Goal: Task Accomplishment & Management: Manage account settings

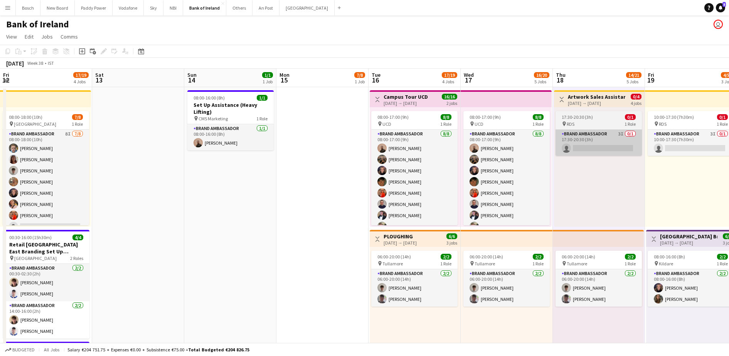
scroll to position [0, 285]
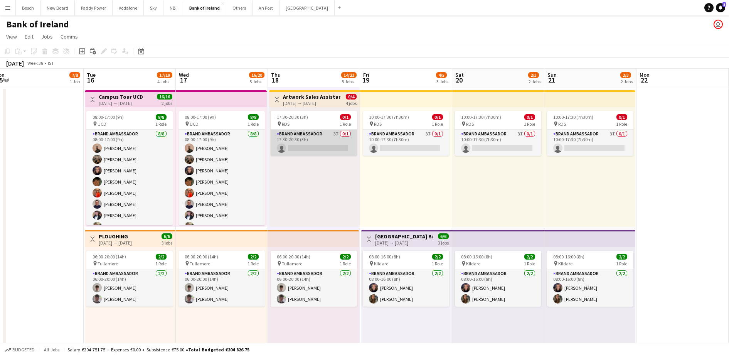
click at [320, 142] on app-card-role "Brand Ambassador 3I 0/1 17:30-20:30 (3h) single-neutral-actions" at bounding box center [314, 143] width 86 height 26
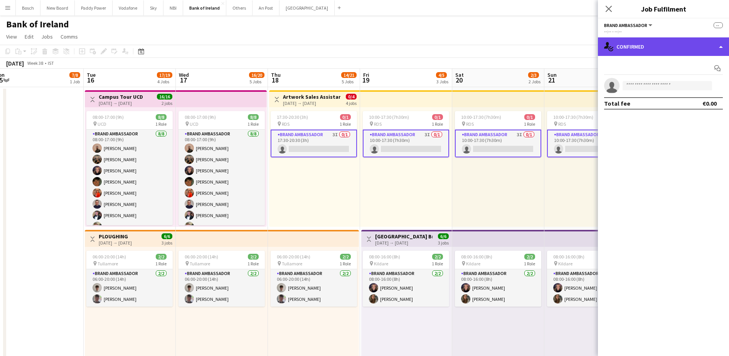
click at [670, 45] on div "single-neutral-actions-check-2 Confirmed" at bounding box center [663, 46] width 131 height 19
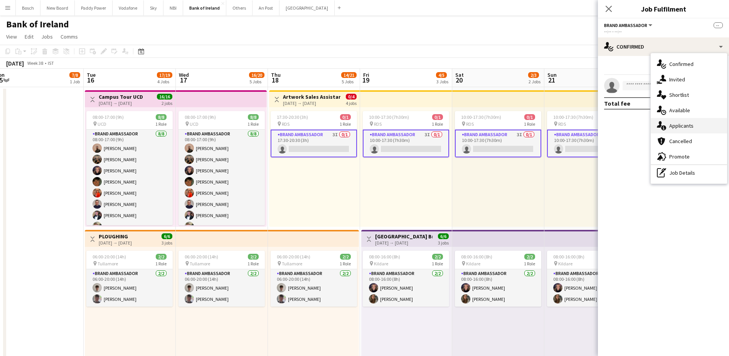
click at [690, 127] on span "Applicants" at bounding box center [681, 125] width 24 height 7
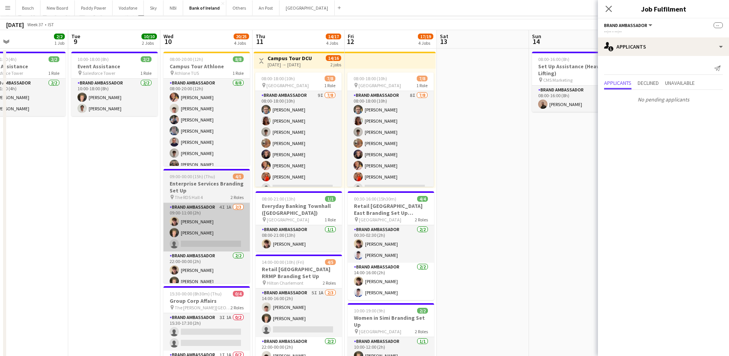
scroll to position [48, 0]
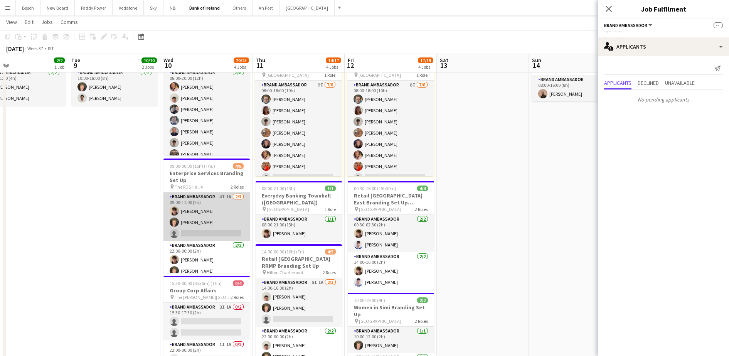
click at [200, 227] on app-card-role "Brand Ambassador 4I 1A [DATE] 09:00-11:00 (2h) [PERSON_NAME] [PERSON_NAME] sing…" at bounding box center [207, 216] width 86 height 49
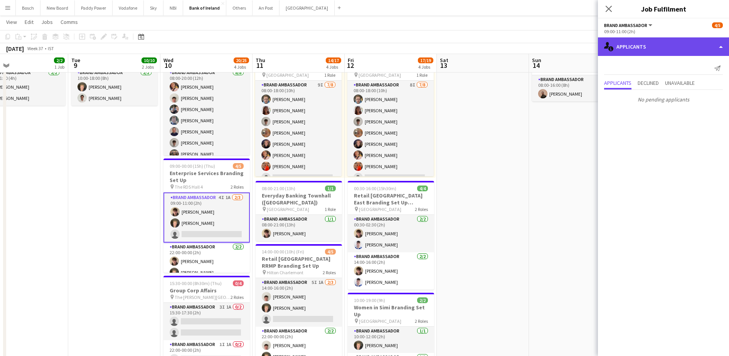
click at [654, 51] on div "single-neutral-actions-information Applicants" at bounding box center [663, 46] width 131 height 19
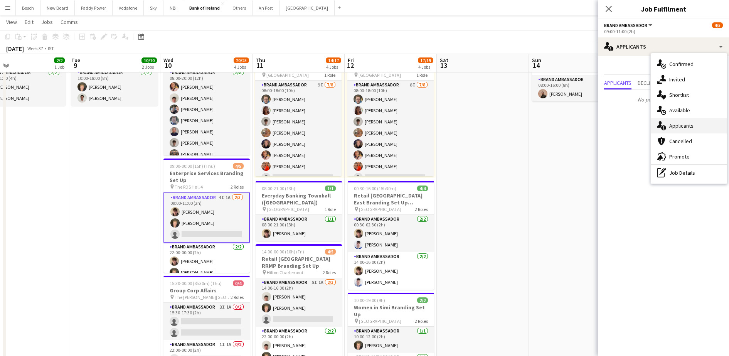
click at [686, 120] on div "single-neutral-actions-information Applicants" at bounding box center [689, 125] width 76 height 15
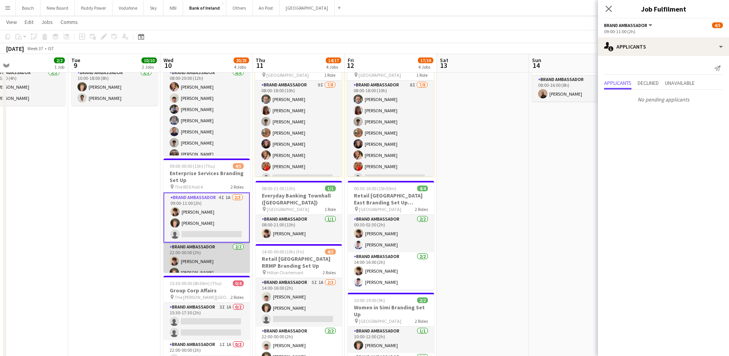
click at [211, 258] on app-card-role "Brand Ambassador [DATE] 22:00-00:00 (2h) [PERSON_NAME] [PERSON_NAME]" at bounding box center [207, 261] width 86 height 37
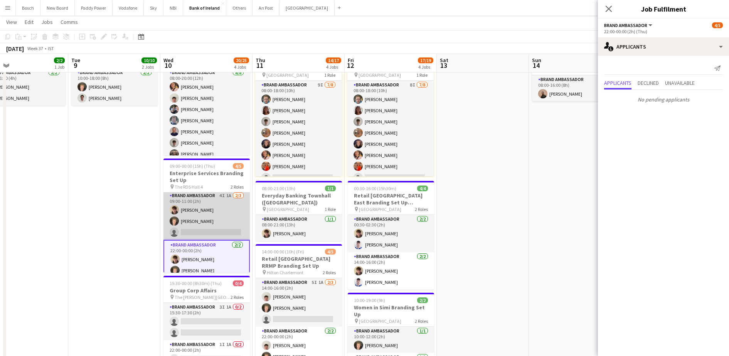
scroll to position [0, 0]
click at [208, 229] on app-card-role "Brand Ambassador 4I 1A [DATE] 09:00-11:00 (2h) [PERSON_NAME] [PERSON_NAME] sing…" at bounding box center [207, 216] width 86 height 49
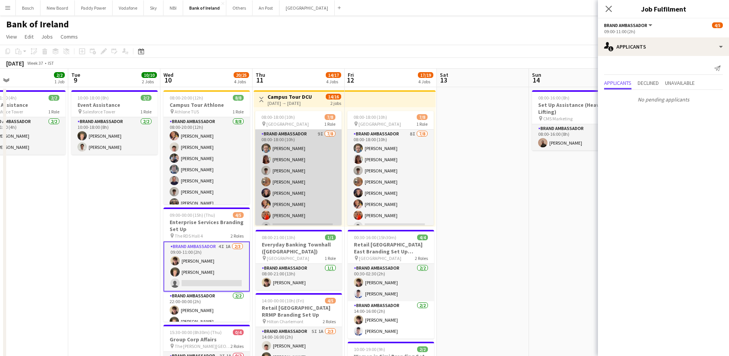
click at [320, 185] on app-card-role "Brand Ambassador 9I [DATE] 08:00-18:00 (10h) [PERSON_NAME] [PERSON_NAME] [PERSO…" at bounding box center [298, 182] width 86 height 105
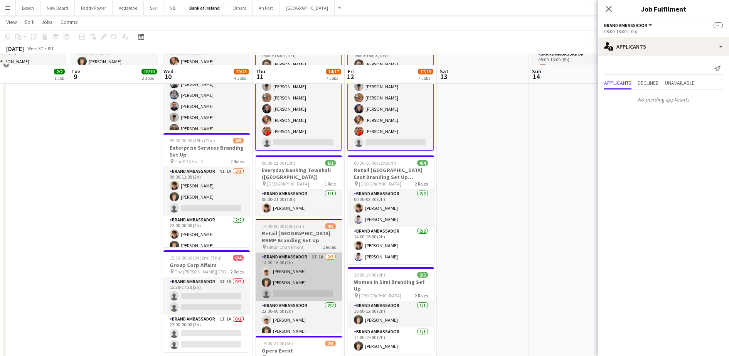
scroll to position [96, 0]
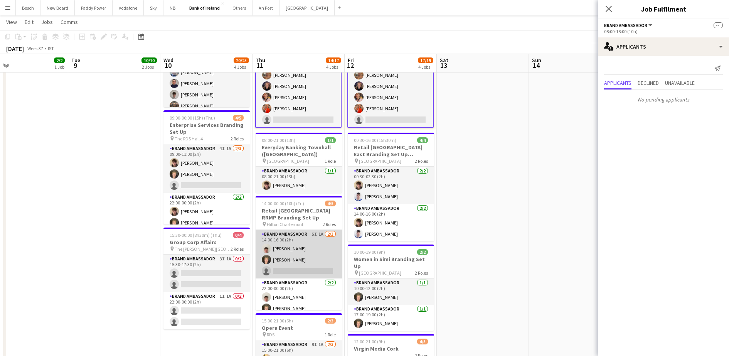
click at [295, 266] on app-card-role "Brand Ambassador 5I 1A [DATE] 14:00-16:00 (2h) [PERSON_NAME] [PERSON_NAME] sing…" at bounding box center [299, 254] width 86 height 49
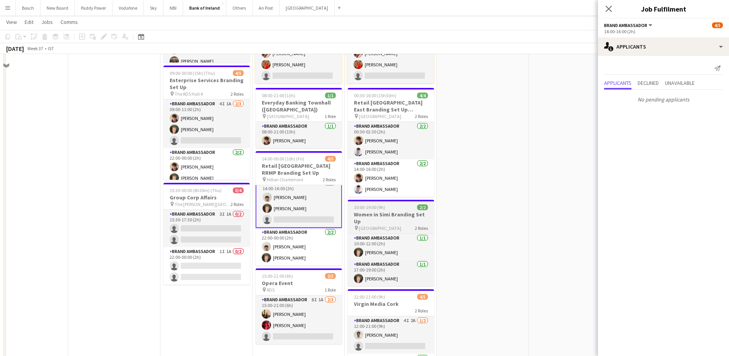
scroll to position [193, 0]
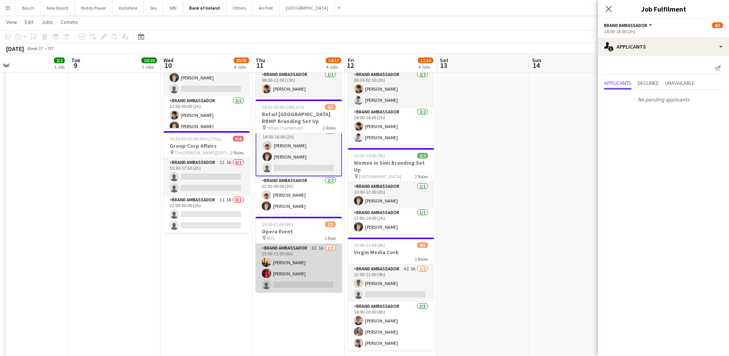
click at [288, 275] on app-card-role "Brand Ambassador 8I 1A [DATE] 15:00-21:00 (6h) [PERSON_NAME] [PERSON_NAME] sing…" at bounding box center [299, 268] width 86 height 49
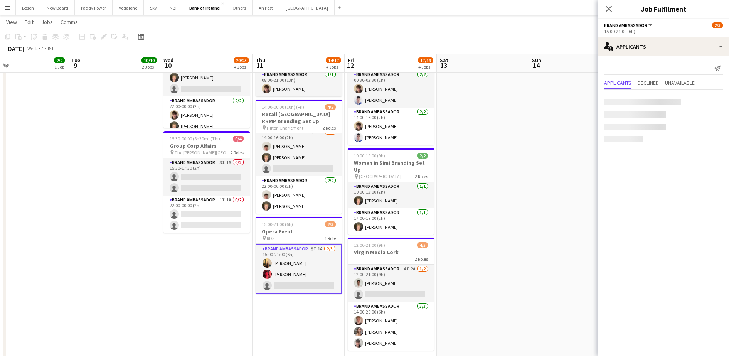
scroll to position [6, 0]
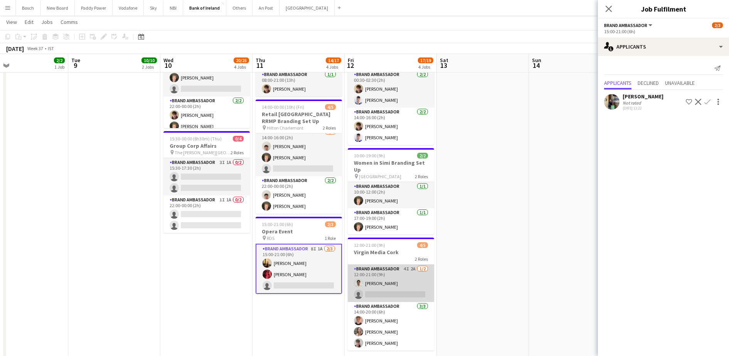
click at [408, 290] on app-card-role "Brand Ambassador 4I 2A [DATE] 12:00-21:00 (9h) [PERSON_NAME] single-neutral-act…" at bounding box center [391, 283] width 86 height 37
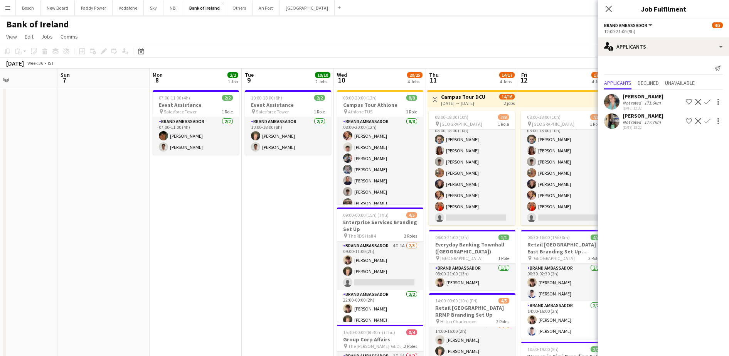
scroll to position [96, 0]
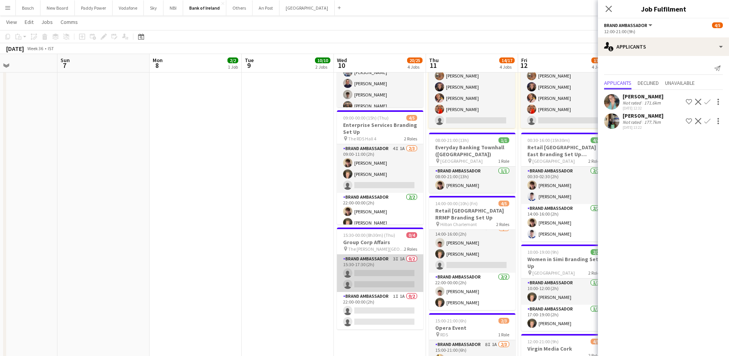
click at [374, 285] on app-card-role "Brand Ambassador 3I 1A 0/2 15:30-17:30 (2h) single-neutral-actions single-neutr…" at bounding box center [380, 273] width 86 height 37
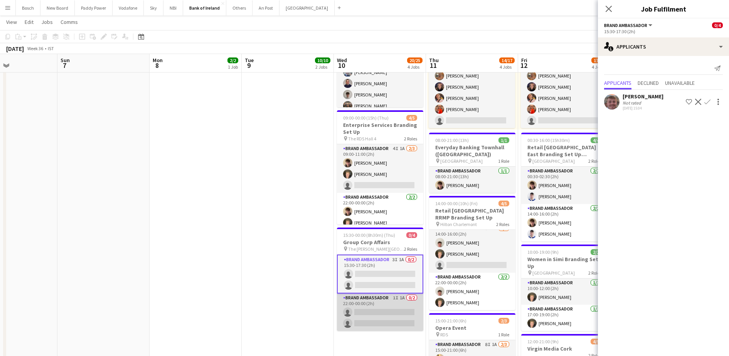
click at [379, 301] on app-card-role "Brand Ambassador 1I 1A 0/2 22:00-00:00 (2h) single-neutral-actions single-neutr…" at bounding box center [380, 311] width 86 height 37
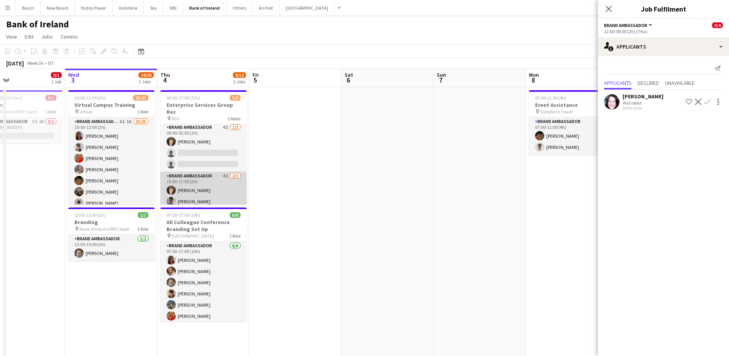
scroll to position [0, 0]
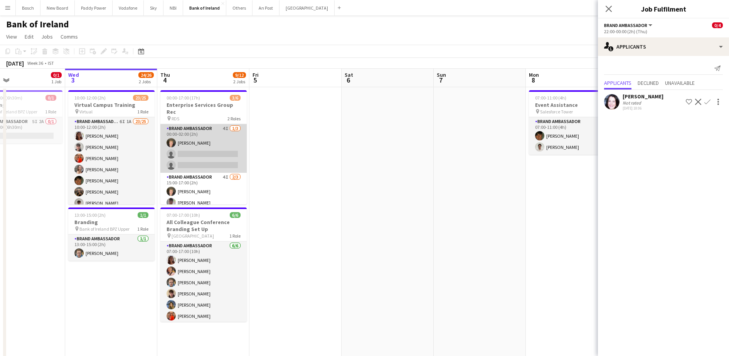
click at [201, 139] on app-card-role "Brand Ambassador 4I [DATE] 00:00-02:00 (2h) [PERSON_NAME] single-neutral-action…" at bounding box center [203, 148] width 86 height 49
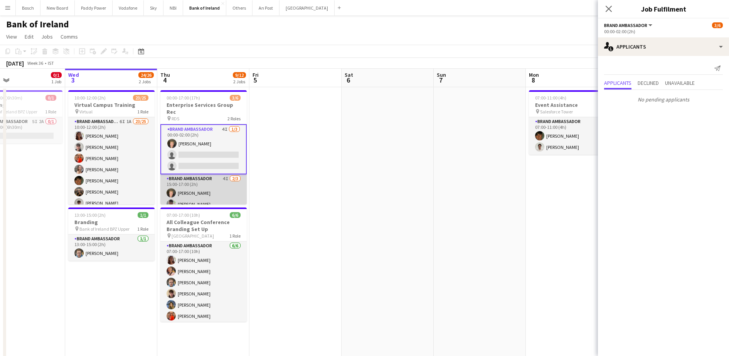
click at [203, 179] on app-card-role "Brand Ambassador 4I [DATE] 15:00-17:00 (2h) [PERSON_NAME] [PERSON_NAME] single-…" at bounding box center [203, 198] width 86 height 49
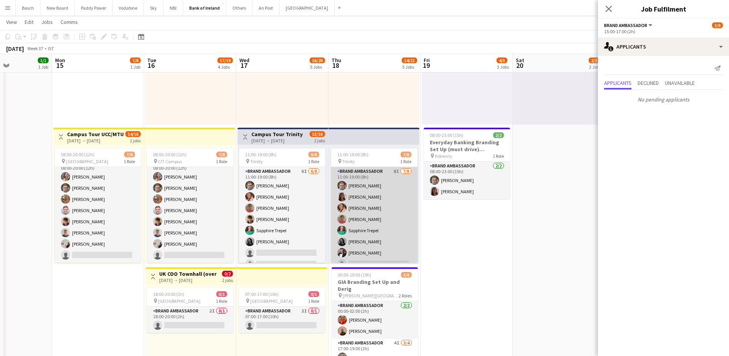
click at [364, 219] on app-card-role "Brand Ambassador 8I [DATE] 11:00-19:00 (8h) [PERSON_NAME] [PERSON_NAME] [PERSON…" at bounding box center [374, 219] width 86 height 105
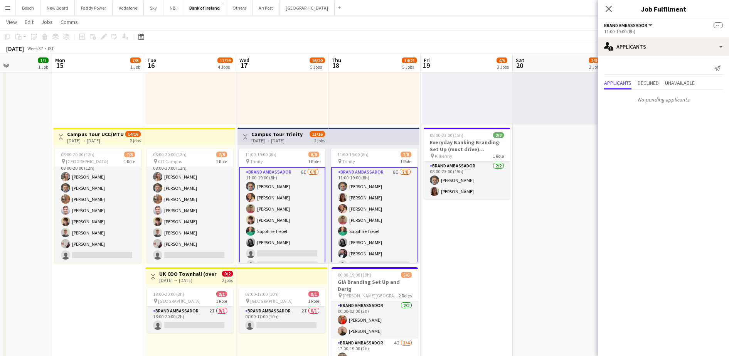
click at [364, 219] on app-card-role "Brand Ambassador 8I [DATE] 11:00-19:00 (8h) [PERSON_NAME] [PERSON_NAME] [PERSON…" at bounding box center [374, 220] width 86 height 106
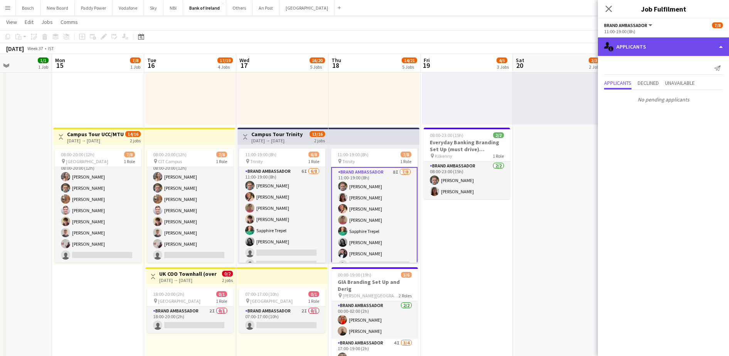
click at [650, 39] on div "single-neutral-actions-information Applicants" at bounding box center [663, 46] width 131 height 19
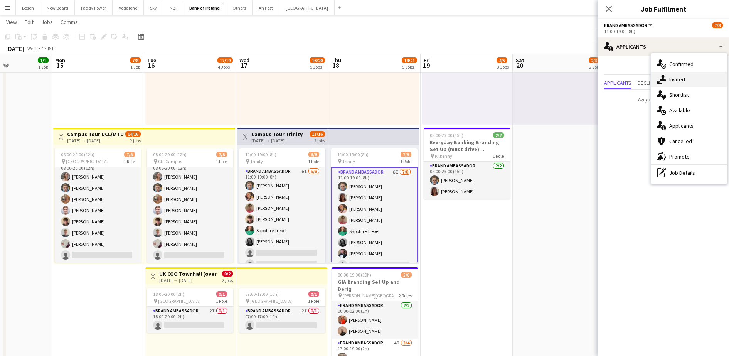
click at [676, 76] on span "Invited" at bounding box center [677, 79] width 16 height 7
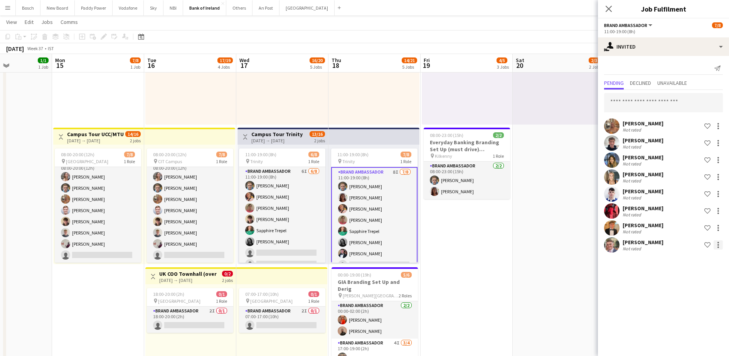
click at [719, 240] on div at bounding box center [718, 244] width 9 height 9
click at [695, 279] on span "Send notification" at bounding box center [694, 277] width 46 height 7
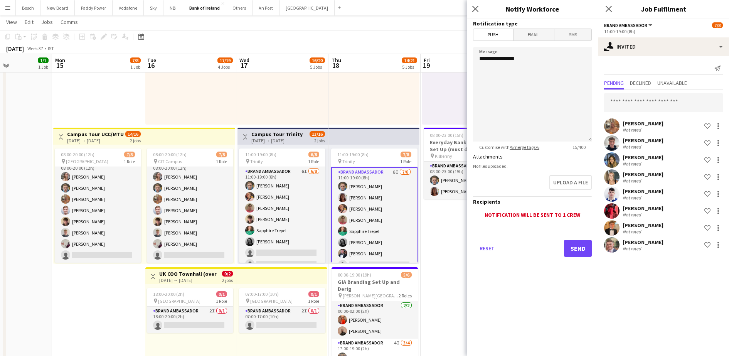
click at [576, 235] on div "Reset Send" at bounding box center [532, 251] width 119 height 54
click at [578, 243] on button "Send" at bounding box center [578, 248] width 28 height 17
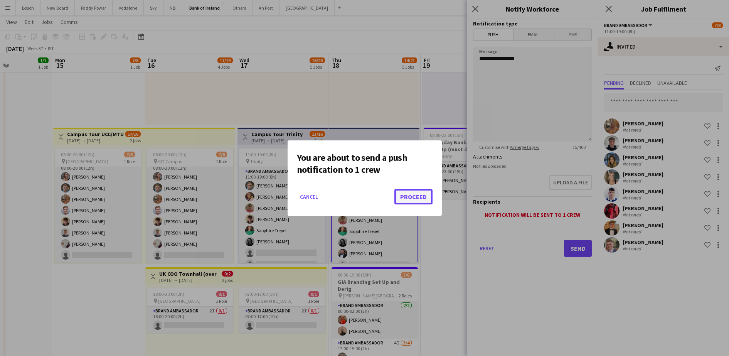
click at [418, 192] on button "Proceed" at bounding box center [414, 196] width 38 height 15
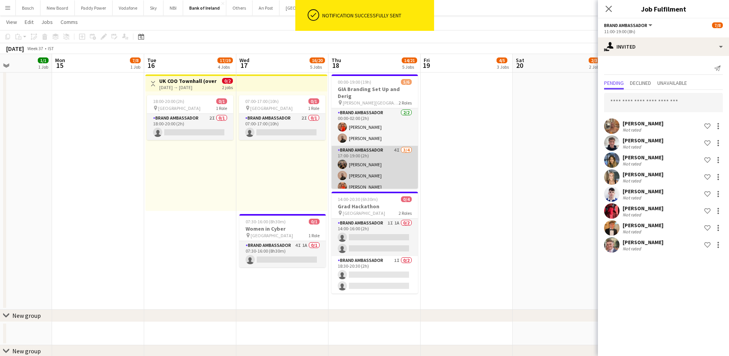
click at [377, 172] on app-card-role "Brand Ambassador 4I [DATE] 17:00-19:00 (2h) [PERSON_NAME] [PERSON_NAME] [PERSON…" at bounding box center [375, 176] width 86 height 60
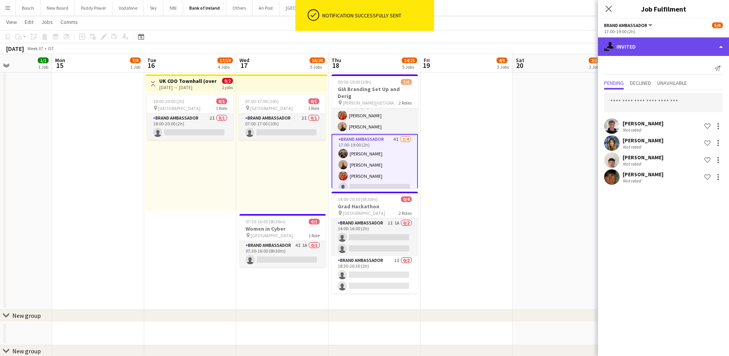
click at [663, 47] on div "single-neutral-actions-share-1 Invited" at bounding box center [663, 46] width 131 height 19
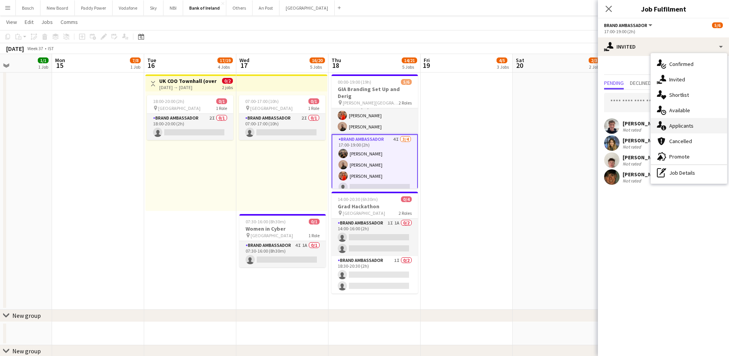
click at [690, 128] on span "Applicants" at bounding box center [681, 125] width 24 height 7
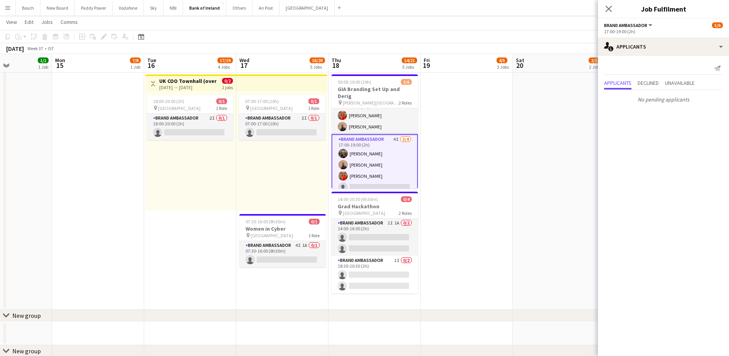
click at [375, 162] on app-card-role "Brand Ambassador 4I [DATE] 17:00-19:00 (2h) [PERSON_NAME] [PERSON_NAME] [PERSON…" at bounding box center [375, 164] width 86 height 61
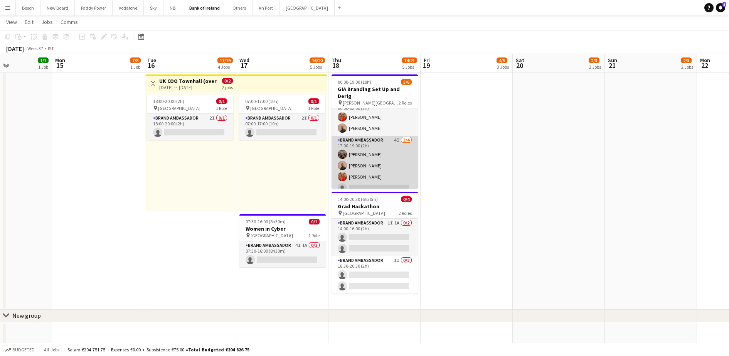
click at [365, 171] on app-card-role "Brand Ambassador 4I [DATE] 17:00-19:00 (2h) [PERSON_NAME] [PERSON_NAME] [PERSON…" at bounding box center [375, 166] width 86 height 60
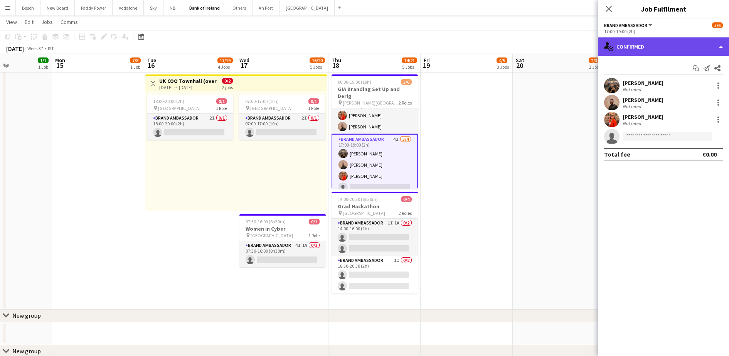
click at [650, 40] on div "single-neutral-actions-check-2 Confirmed" at bounding box center [663, 46] width 131 height 19
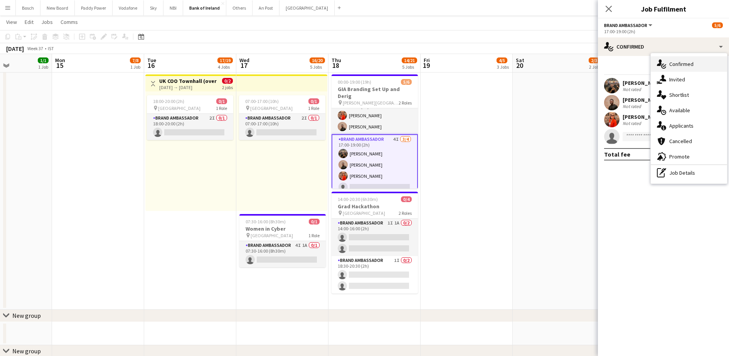
click at [673, 70] on div "single-neutral-actions-check-2 Confirmed" at bounding box center [689, 63] width 76 height 15
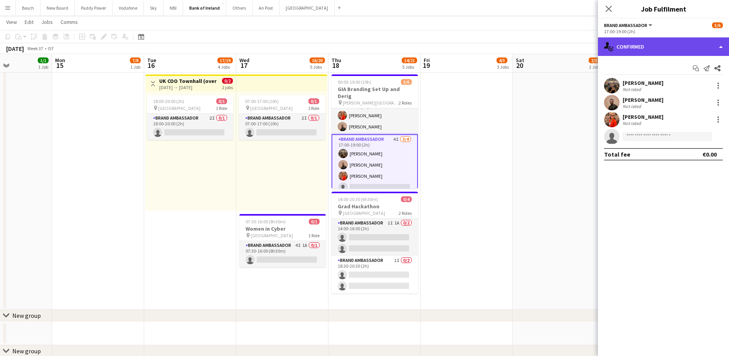
click at [657, 44] on div "single-neutral-actions-check-2 Confirmed" at bounding box center [663, 46] width 131 height 19
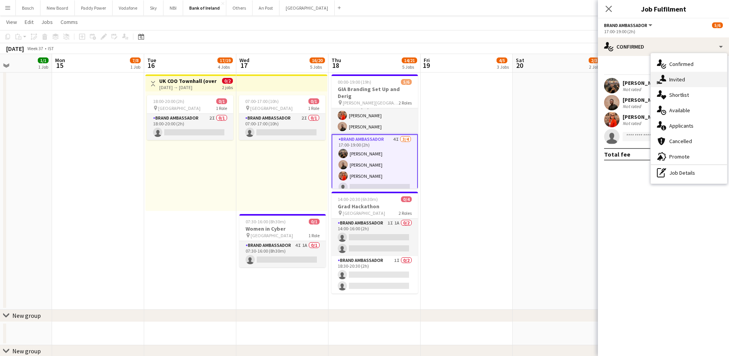
click at [671, 83] on span "Invited" at bounding box center [677, 79] width 16 height 7
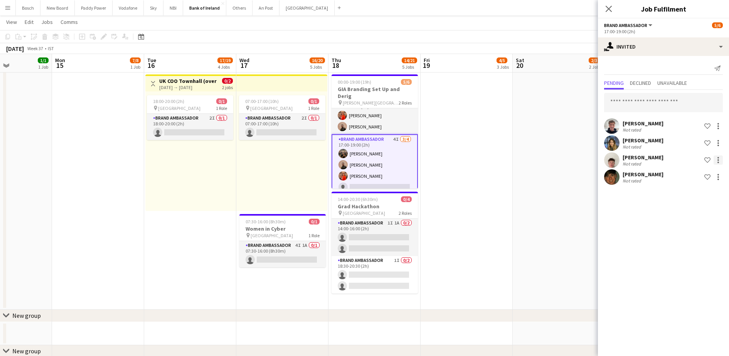
click at [722, 160] on div at bounding box center [718, 159] width 9 height 9
click at [696, 187] on button "Send notification" at bounding box center [694, 193] width 58 height 19
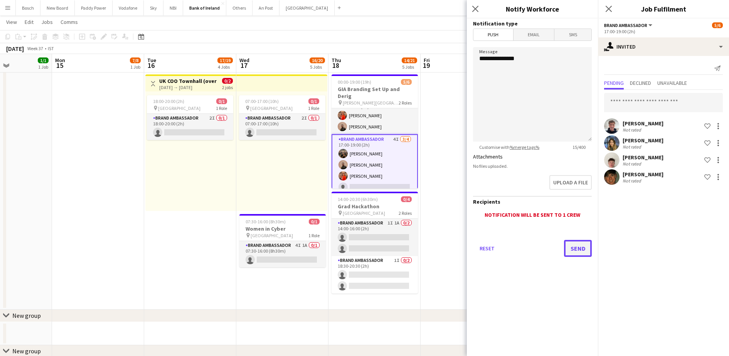
click at [583, 247] on button "Send" at bounding box center [578, 248] width 28 height 17
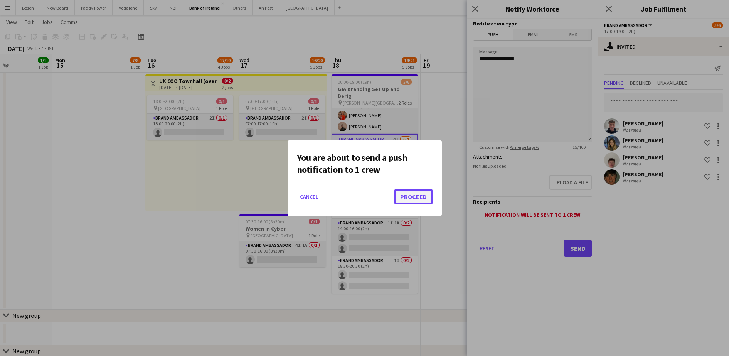
click at [425, 200] on button "Proceed" at bounding box center [414, 196] width 38 height 15
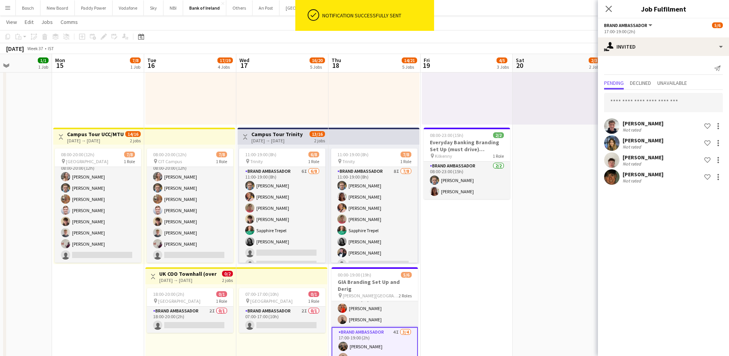
click at [189, 283] on app-top-bar "Toggle View UK [GEOGRAPHIC_DATA] (overnight) [DATE] → [DATE] 0/2 2 jobs" at bounding box center [190, 275] width 91 height 17
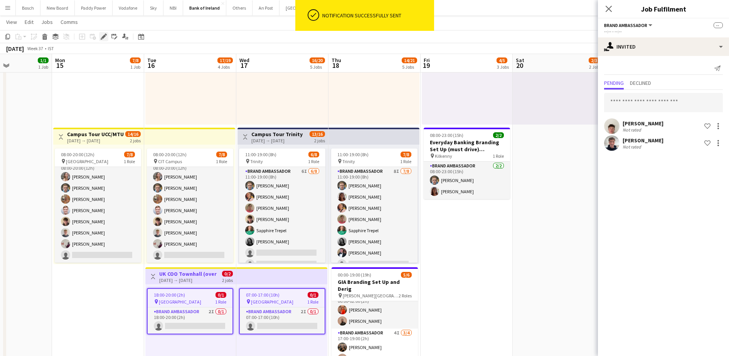
click at [100, 35] on div "Edit" at bounding box center [103, 36] width 9 height 9
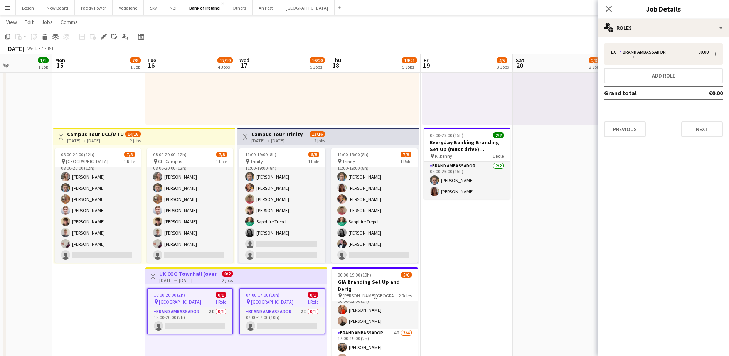
drag, startPoint x: 245, startPoint y: 290, endPoint x: 216, endPoint y: 290, distance: 28.5
click at [245, 290] on app-job-card "07:00-17:00 (10h) 0/1 pin Europa Hotel 1 Role Brand Ambassador 2I 0/1 07:00-17:…" at bounding box center [282, 311] width 86 height 46
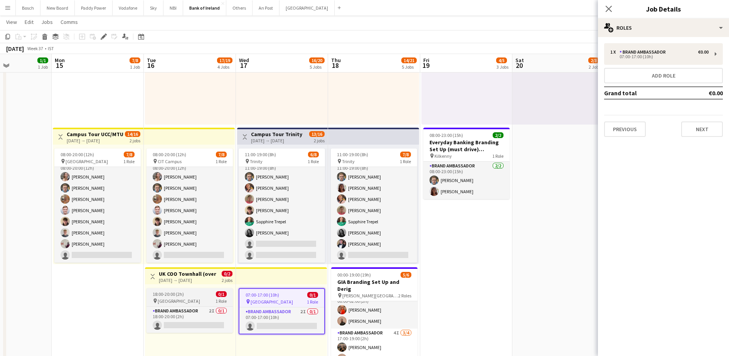
click at [217, 290] on app-job-card "18:00-20:00 (2h) 0/1 pin Europa Hotel 1 Role Brand Ambassador 2I 0/1 18:00-20:0…" at bounding box center [190, 310] width 86 height 45
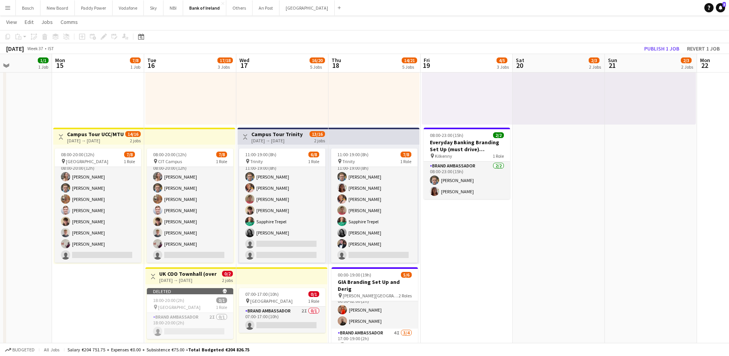
click at [663, 42] on app-toolbar "Copy Paste Paste Ctrl+V Paste with crew Ctrl+Shift+V Paste linked Job [GEOGRAPH…" at bounding box center [364, 36] width 729 height 13
click at [664, 46] on button "Publish 1 job" at bounding box center [661, 49] width 41 height 10
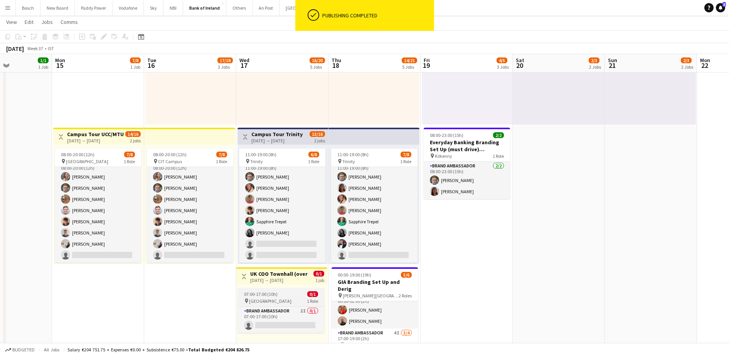
click at [271, 296] on span "07:00-17:00 (10h)" at bounding box center [261, 294] width 34 height 6
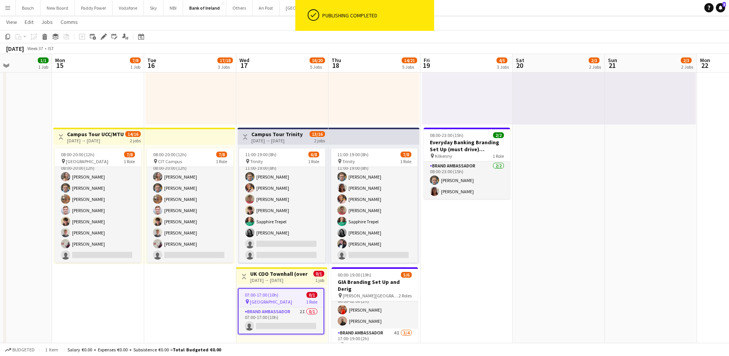
click at [275, 280] on div "[DATE] → [DATE]" at bounding box center [278, 280] width 57 height 6
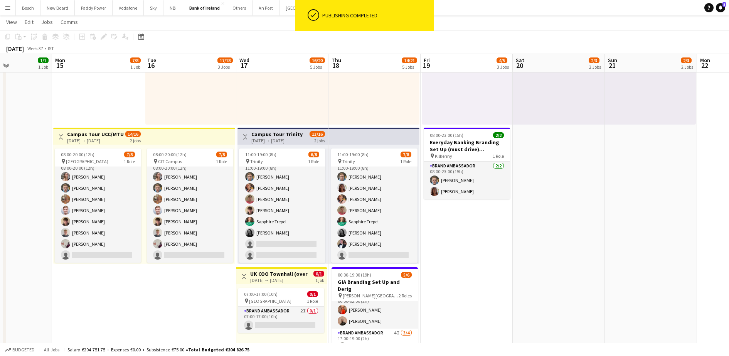
click at [275, 274] on h3 "UK COO Townhall (overnight)" at bounding box center [278, 273] width 57 height 7
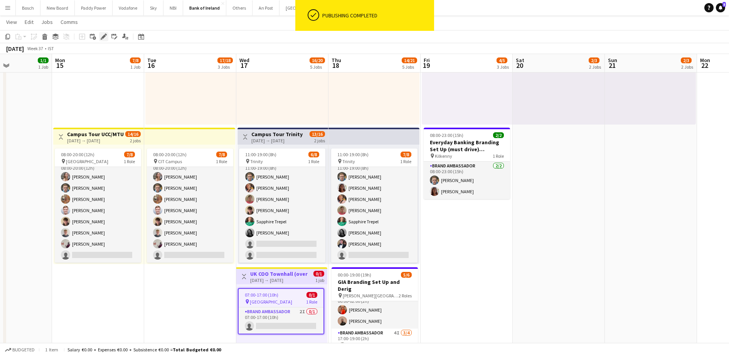
click at [106, 39] on icon "Edit" at bounding box center [104, 37] width 6 height 6
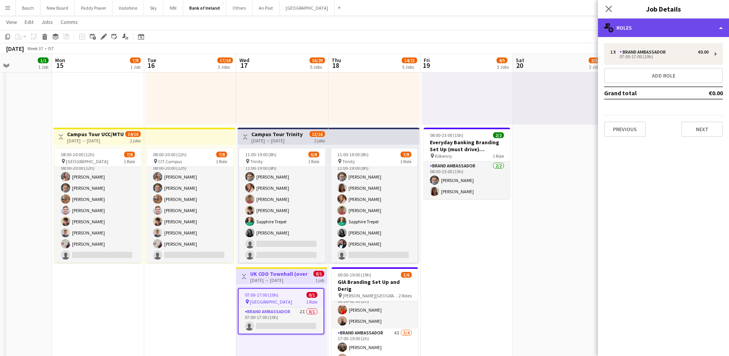
click at [693, 34] on div "multiple-users-add Roles" at bounding box center [663, 28] width 131 height 19
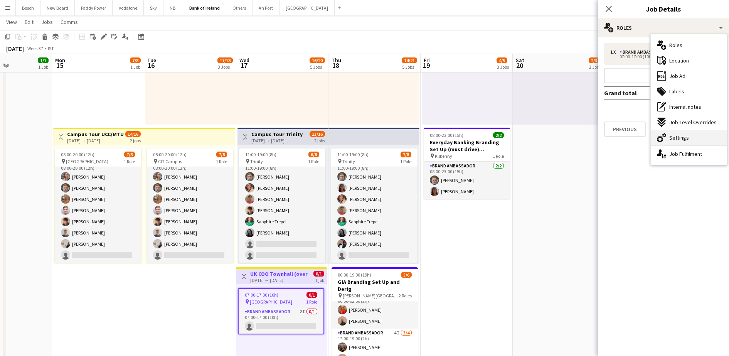
drag, startPoint x: 697, startPoint y: 122, endPoint x: 695, endPoint y: 131, distance: 9.4
click at [695, 131] on div "multiple-users-add Roles maps-pin-1 Location ads-window Job Ad tags-double Labe…" at bounding box center [689, 99] width 76 height 130
drag, startPoint x: 695, startPoint y: 131, endPoint x: 696, endPoint y: 136, distance: 5.1
click at [696, 136] on div "cog-double-3 Settings" at bounding box center [689, 137] width 76 height 15
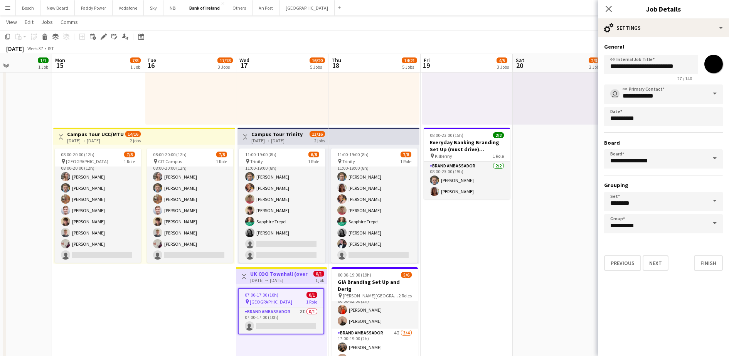
click at [675, 74] on app-form-group "**********" at bounding box center [651, 68] width 94 height 27
drag, startPoint x: 688, startPoint y: 67, endPoint x: 657, endPoint y: 66, distance: 30.9
click at [657, 66] on input "**********" at bounding box center [651, 64] width 94 height 19
type input "**********"
click at [713, 272] on div "**********" at bounding box center [663, 157] width 131 height 240
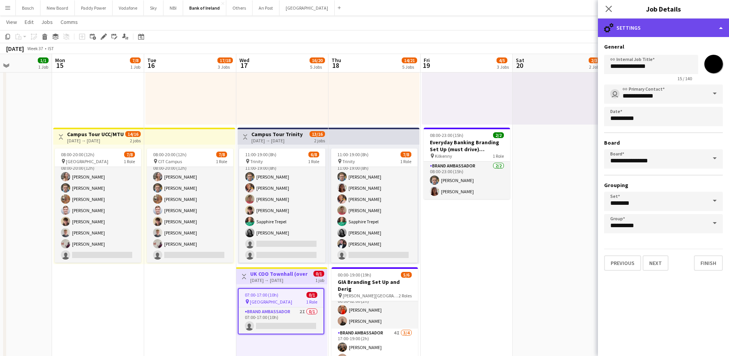
click at [685, 25] on div "cog-double-3 Settings" at bounding box center [663, 28] width 131 height 19
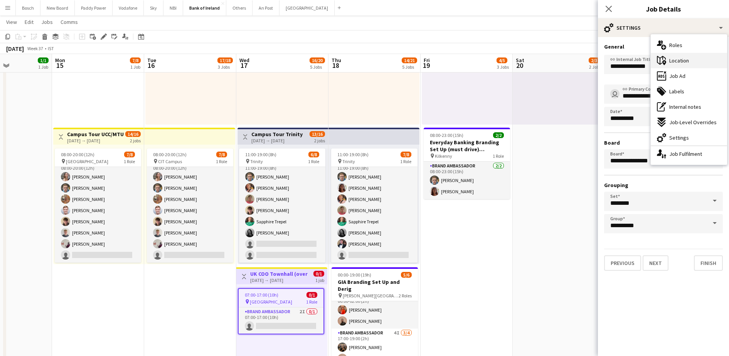
click at [688, 57] on span "Location" at bounding box center [679, 60] width 20 height 7
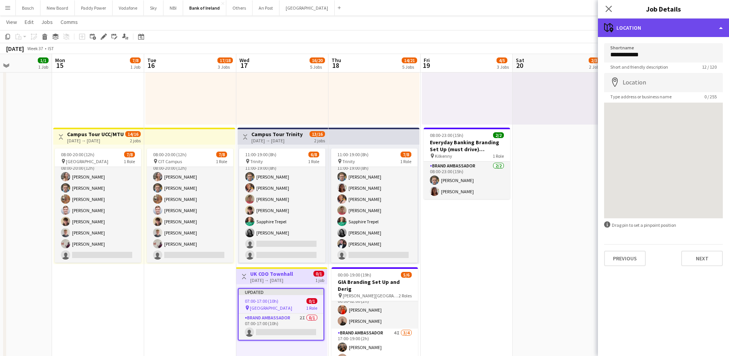
click at [663, 26] on div "maps-pin-1 Location" at bounding box center [663, 28] width 131 height 19
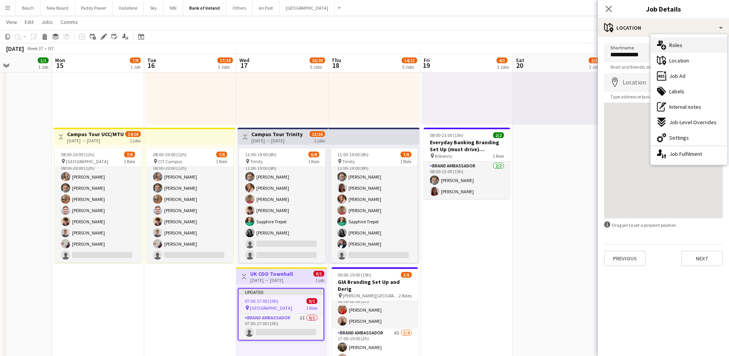
click at [669, 42] on div "multiple-users-add Roles" at bounding box center [689, 44] width 76 height 15
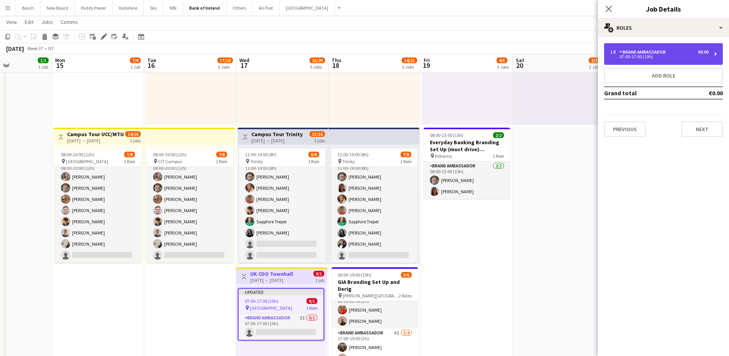
click at [654, 52] on div "Brand Ambassador" at bounding box center [644, 51] width 49 height 5
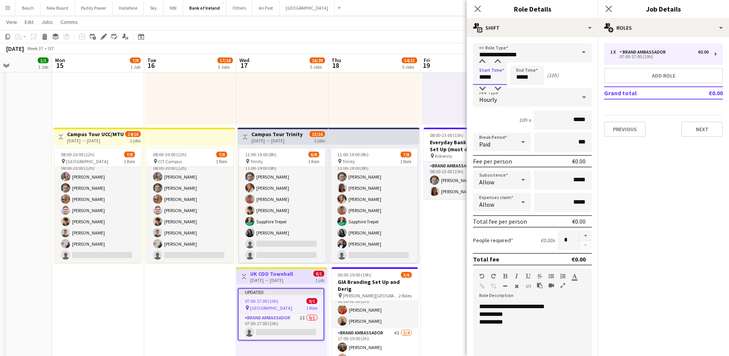
click at [478, 75] on input "*****" at bounding box center [490, 75] width 34 height 19
type input "*****"
click at [528, 72] on input "*****" at bounding box center [527, 75] width 34 height 19
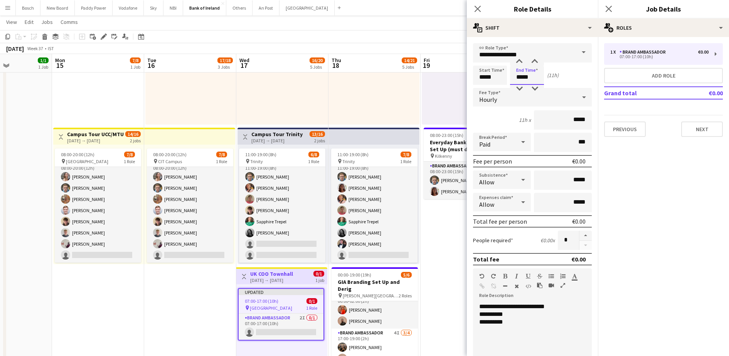
click at [528, 72] on input "*****" at bounding box center [527, 75] width 34 height 19
type input "*****"
click at [690, 125] on button "Next" at bounding box center [702, 128] width 42 height 15
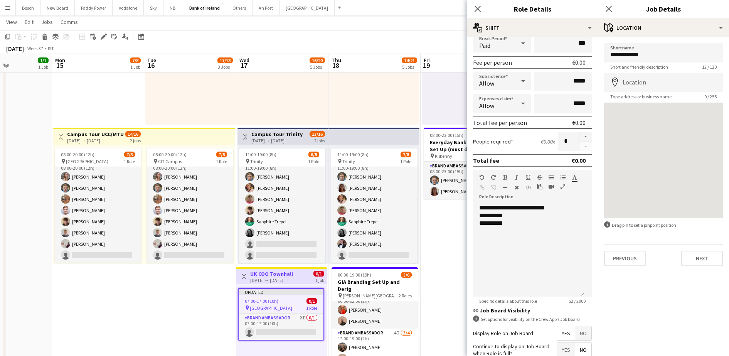
scroll to position [167, 0]
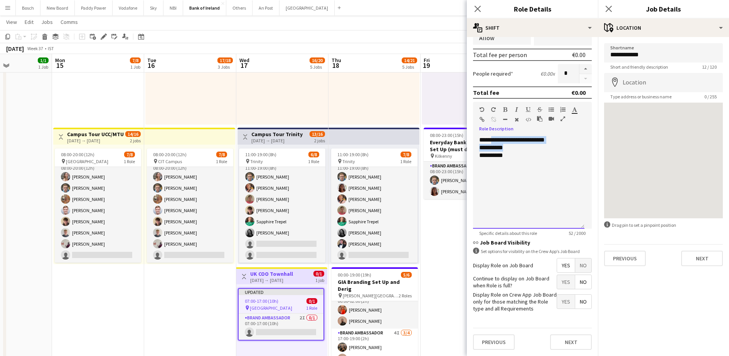
drag, startPoint x: 524, startPoint y: 143, endPoint x: 492, endPoint y: 130, distance: 34.7
click at [492, 130] on div "**********" at bounding box center [532, 165] width 119 height 127
click at [502, 153] on div "**********" at bounding box center [528, 156] width 99 height 8
drag, startPoint x: 513, startPoint y: 160, endPoint x: 481, endPoint y: 135, distance: 41.2
click at [481, 135] on div "**********" at bounding box center [532, 180] width 119 height 98
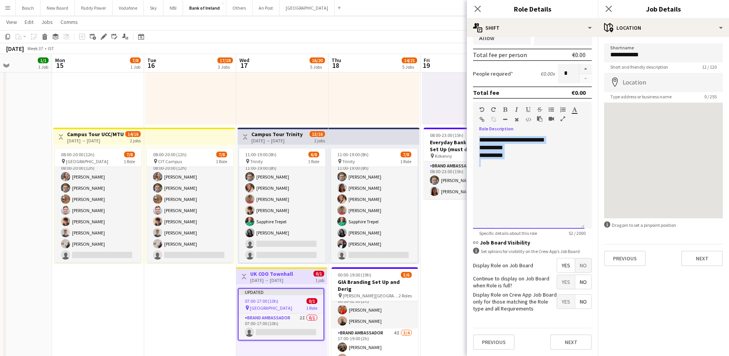
click at [514, 165] on div at bounding box center [528, 163] width 99 height 8
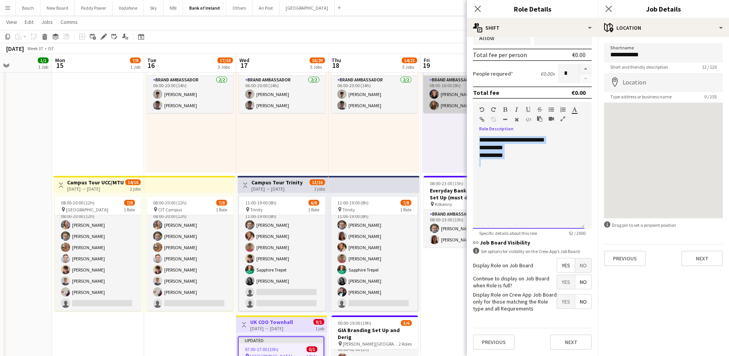
drag, startPoint x: 522, startPoint y: 165, endPoint x: 465, endPoint y: 102, distance: 84.9
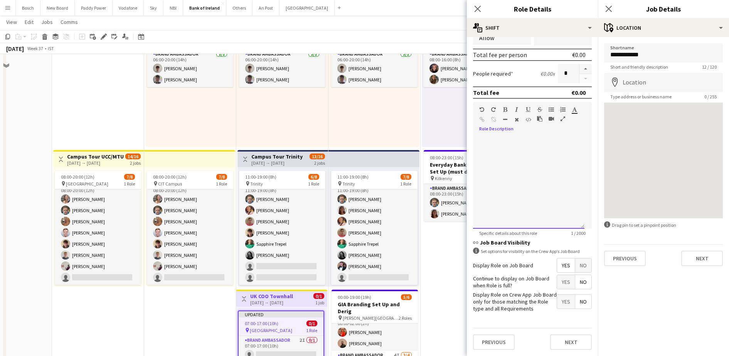
scroll to position [241, 0]
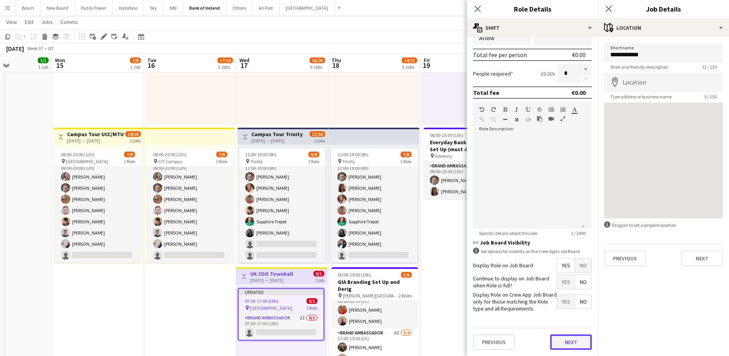
click at [568, 339] on button "Next" at bounding box center [571, 341] width 42 height 15
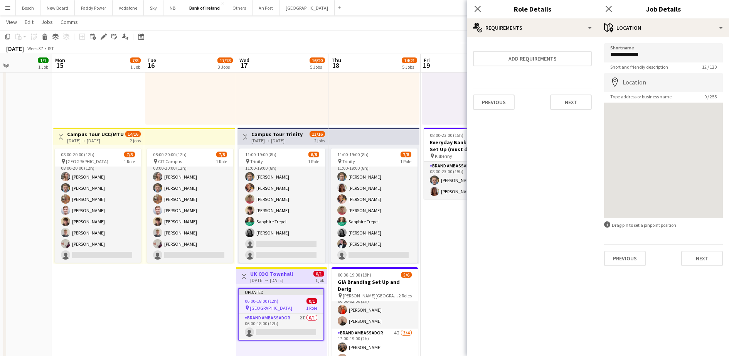
click at [438, 32] on app-toolbar "Copy Paste Paste Ctrl+V Paste with crew Ctrl+Shift+V Paste linked Job [GEOGRAPH…" at bounding box center [364, 36] width 729 height 13
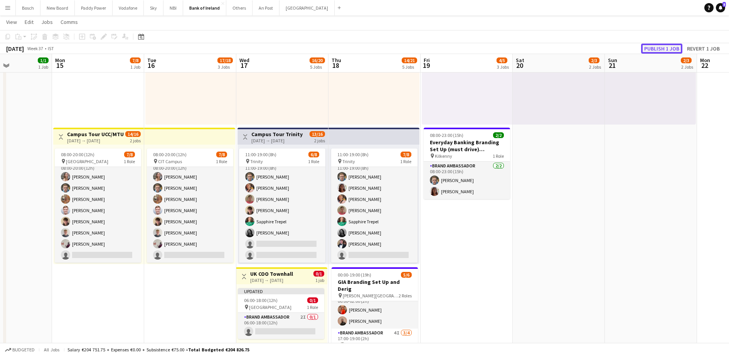
click at [660, 50] on button "Publish 1 job" at bounding box center [661, 49] width 41 height 10
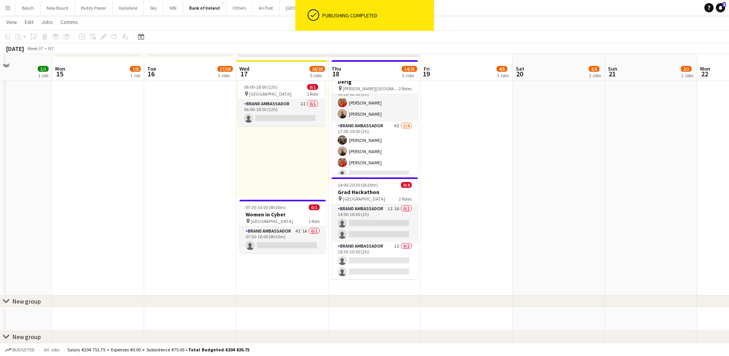
scroll to position [482, 0]
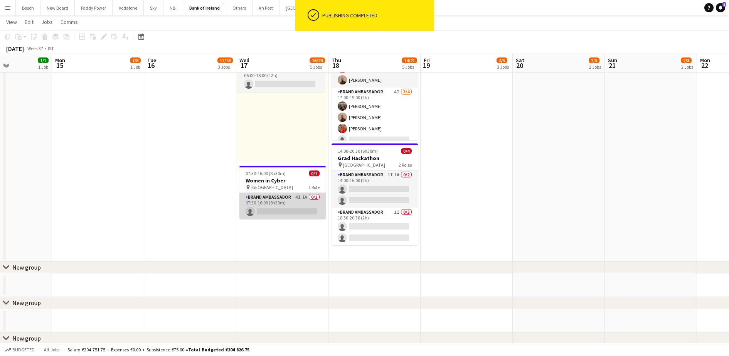
click at [296, 209] on app-card-role "Brand Ambassador 4I 1A 0/1 07:30-16:00 (8h30m) single-neutral-actions" at bounding box center [282, 206] width 86 height 26
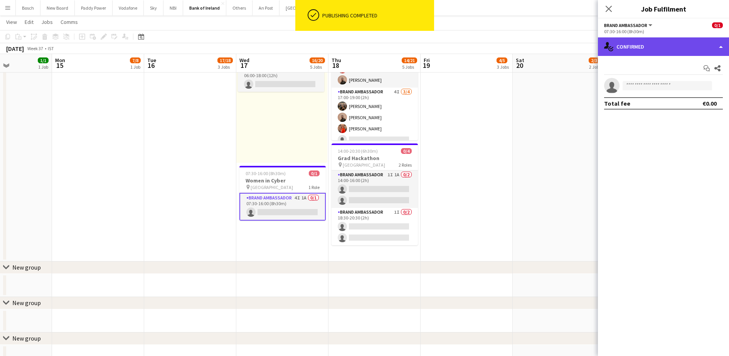
click at [636, 47] on div "single-neutral-actions-check-2 Confirmed" at bounding box center [663, 46] width 131 height 19
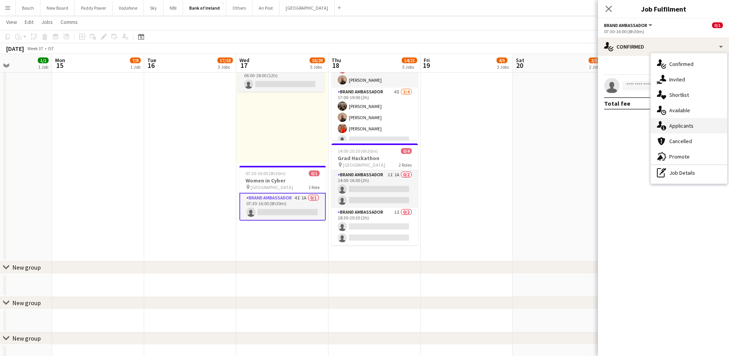
click at [687, 119] on div "single-neutral-actions-information Applicants" at bounding box center [689, 125] width 76 height 15
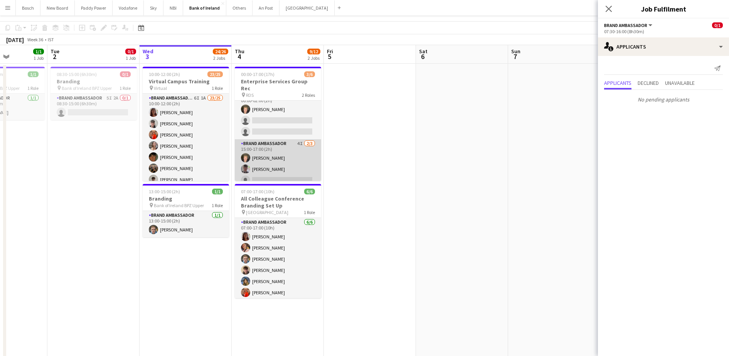
scroll to position [0, 0]
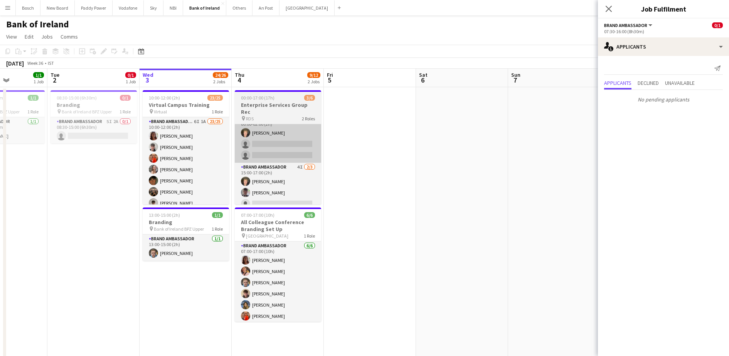
click at [277, 135] on app-card-role "Brand Ambassador 4I [DATE] 00:00-02:00 (2h) [PERSON_NAME] single-neutral-action…" at bounding box center [278, 138] width 86 height 49
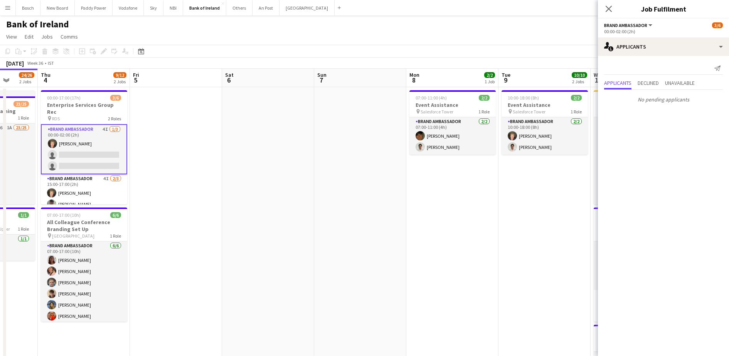
scroll to position [9, 0]
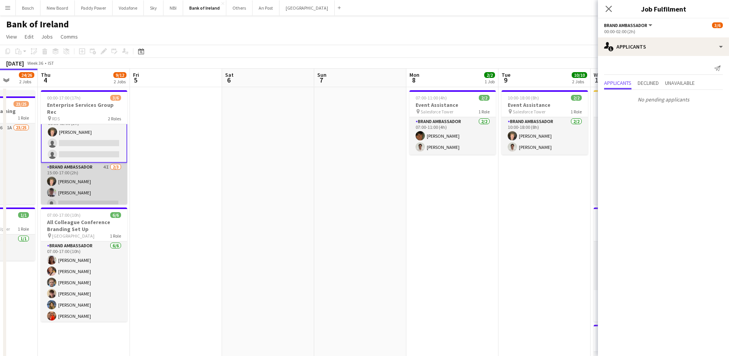
click at [71, 176] on app-card-role "Brand Ambassador 4I [DATE] 15:00-17:00 (2h) [PERSON_NAME] [PERSON_NAME] single-…" at bounding box center [84, 187] width 86 height 49
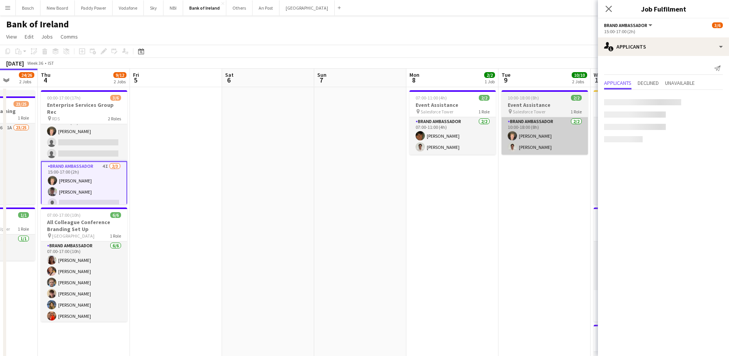
scroll to position [11, 0]
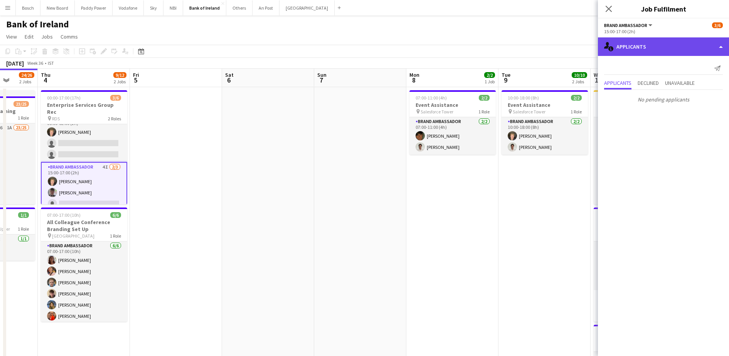
click at [680, 46] on div "single-neutral-actions-information Applicants" at bounding box center [663, 46] width 131 height 19
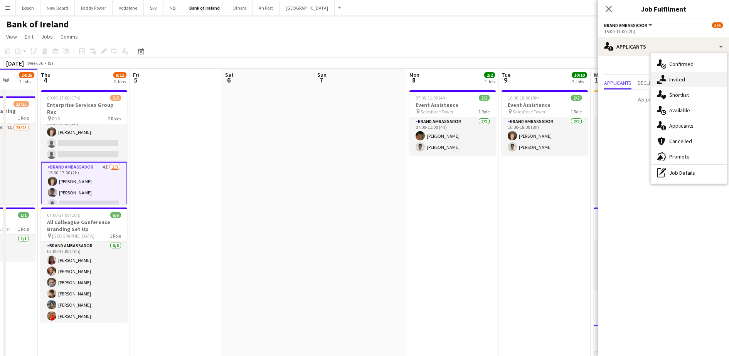
click at [682, 79] on span "Invited" at bounding box center [677, 79] width 16 height 7
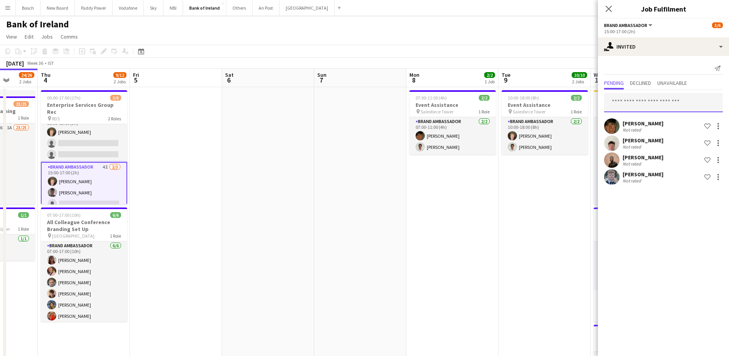
click at [662, 100] on input "text" at bounding box center [663, 102] width 119 height 19
type input "****"
drag, startPoint x: 641, startPoint y: 134, endPoint x: 640, endPoint y: 130, distance: 4.3
click at [640, 130] on span "[EMAIL_ADDRESS][DOMAIN_NAME]" at bounding box center [663, 128] width 106 height 6
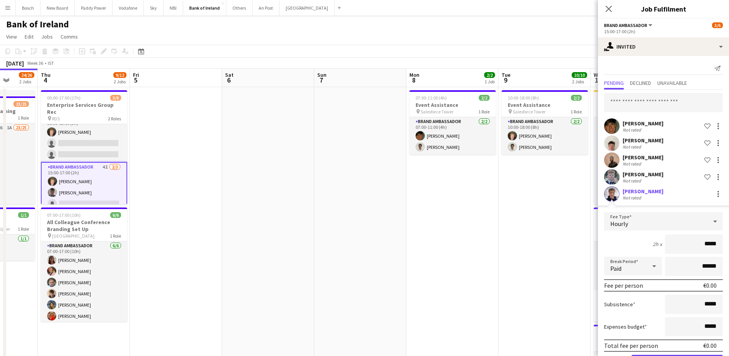
scroll to position [29, 0]
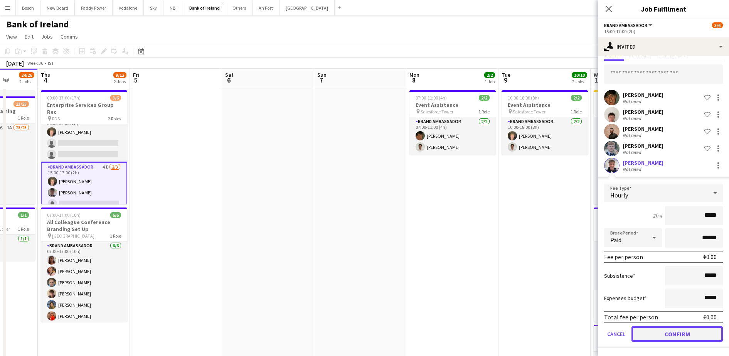
click at [656, 332] on button "Confirm" at bounding box center [677, 333] width 91 height 15
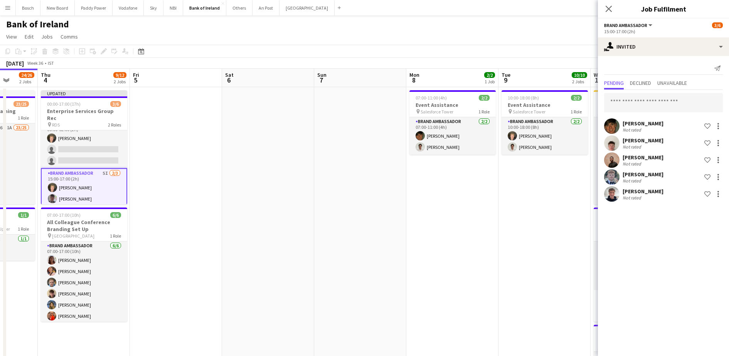
scroll to position [0, 0]
click at [78, 184] on app-card-role "Brand Ambassador 5I [DATE] 15:00-17:00 (2h) [PERSON_NAME] [PERSON_NAME] single-…" at bounding box center [84, 193] width 86 height 50
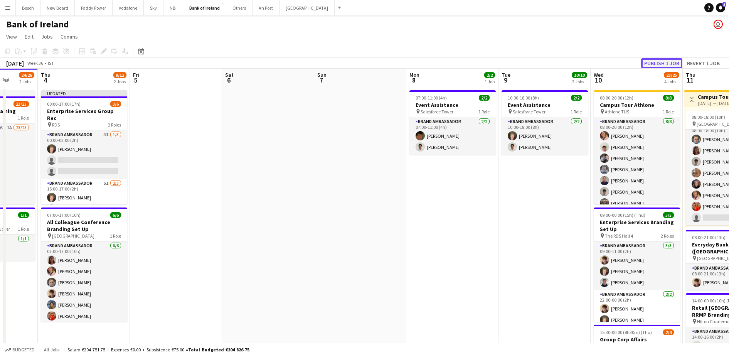
click at [666, 60] on button "Publish 1 job" at bounding box center [661, 63] width 41 height 10
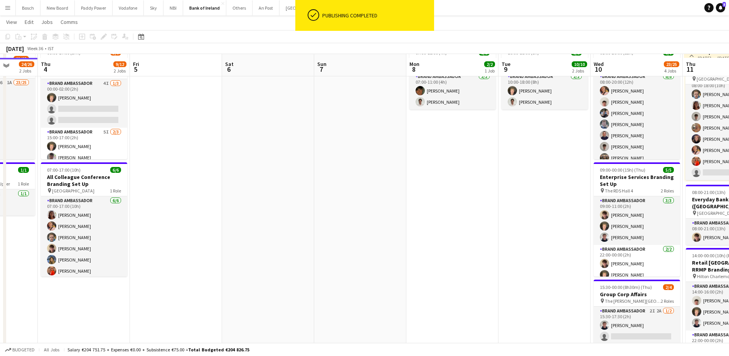
scroll to position [48, 0]
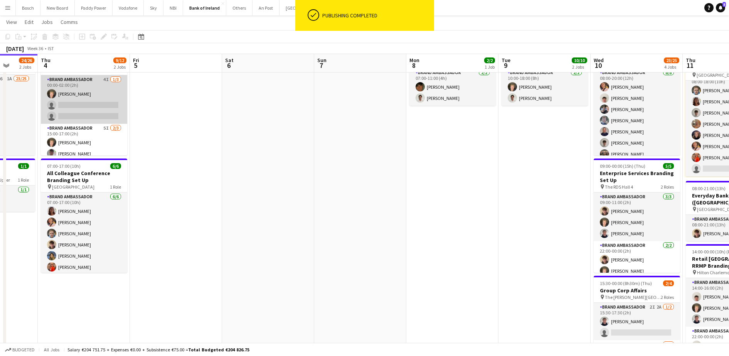
click at [103, 102] on app-card-role "Brand Ambassador 4I [DATE] 00:00-02:00 (2h) [PERSON_NAME] single-neutral-action…" at bounding box center [84, 99] width 86 height 49
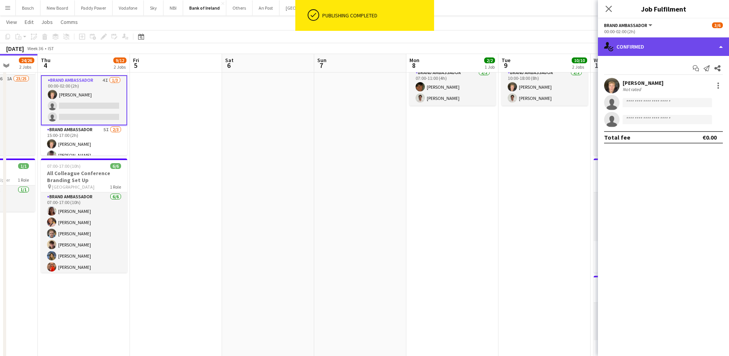
drag, startPoint x: 645, startPoint y: 52, endPoint x: 643, endPoint y: 69, distance: 17.4
click at [644, 52] on div "single-neutral-actions-check-2 Confirmed" at bounding box center [663, 46] width 131 height 19
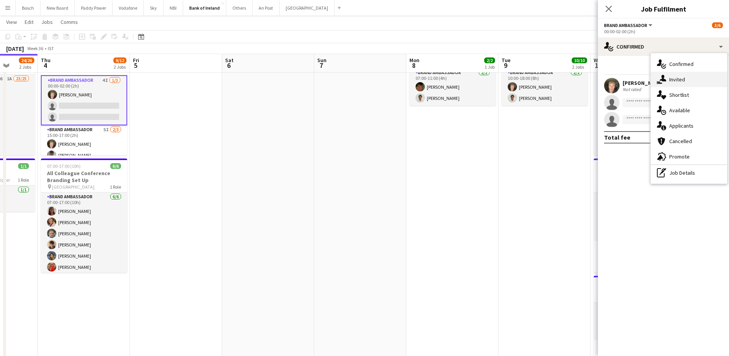
click at [658, 79] on icon "single-neutral-actions-share-1" at bounding box center [661, 79] width 9 height 9
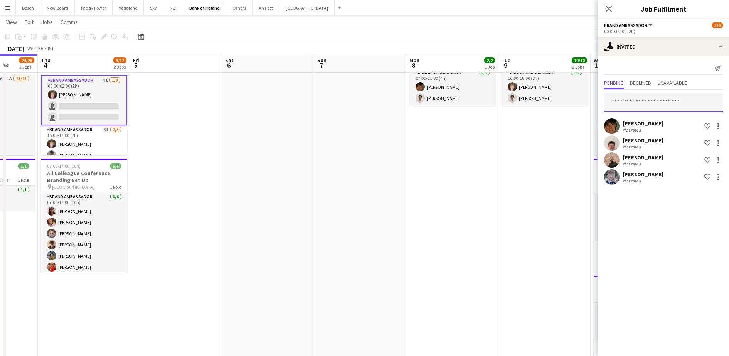
click at [638, 102] on input "text" at bounding box center [663, 102] width 119 height 19
type input "***"
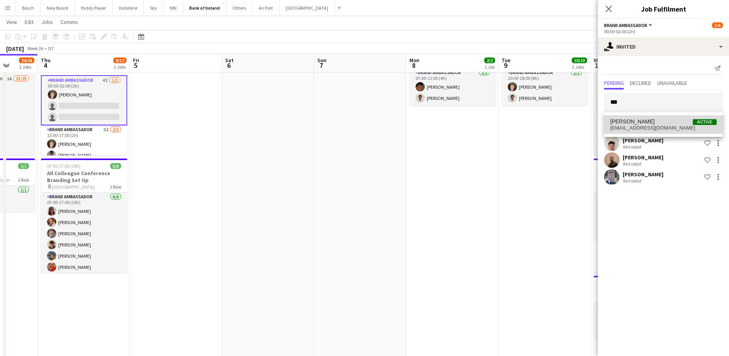
click at [639, 122] on span "[PERSON_NAME]" at bounding box center [632, 121] width 44 height 7
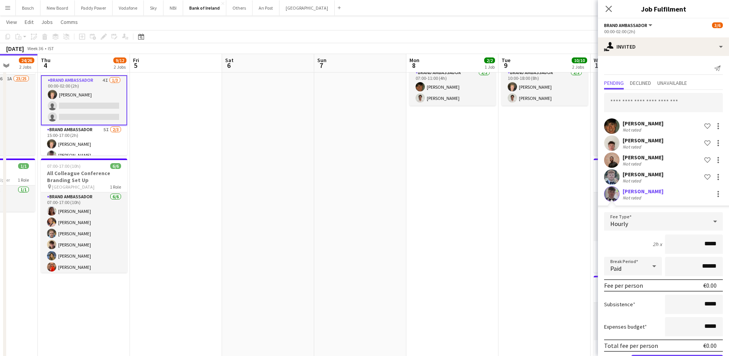
scroll to position [29, 0]
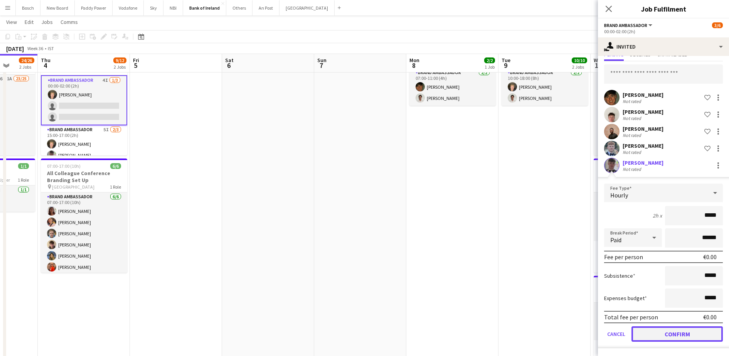
click at [678, 331] on button "Confirm" at bounding box center [677, 333] width 91 height 15
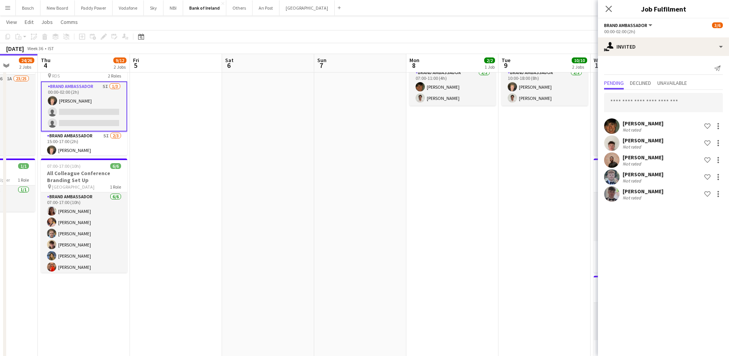
scroll to position [0, 0]
click at [646, 107] on input "text" at bounding box center [663, 102] width 119 height 19
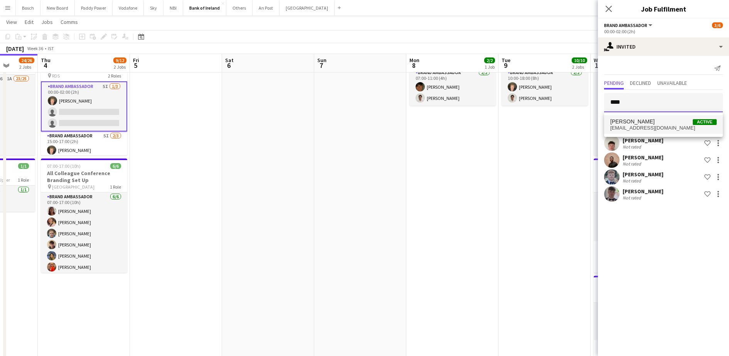
type input "****"
click at [660, 122] on span "[PERSON_NAME] Active" at bounding box center [663, 121] width 106 height 7
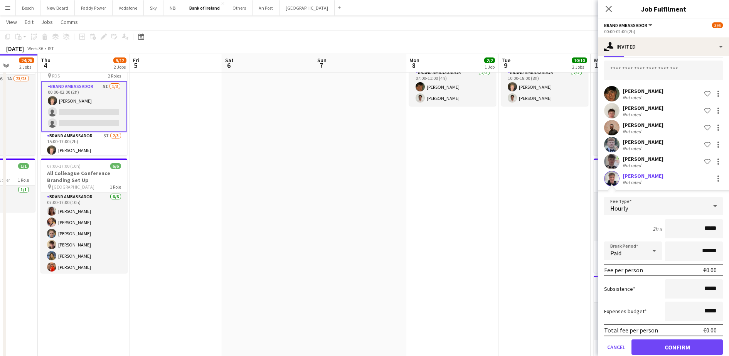
scroll to position [46, 0]
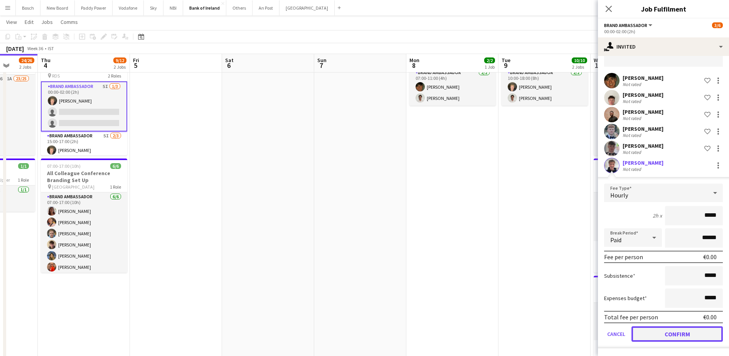
click at [684, 336] on button "Confirm" at bounding box center [677, 333] width 91 height 15
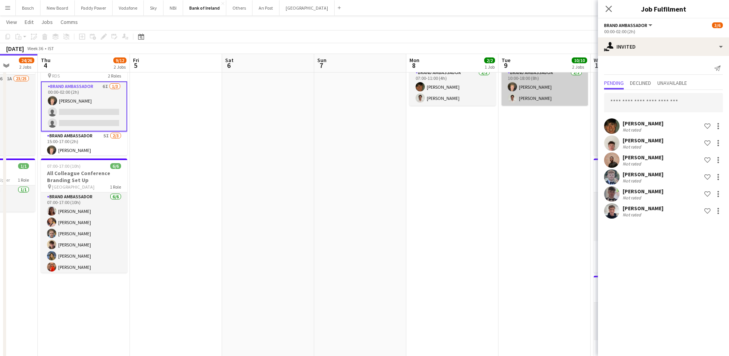
scroll to position [0, 0]
click at [511, 44] on div "[DATE] Week 36 • IST Publish 1 job Revert 1 job" at bounding box center [364, 48] width 729 height 11
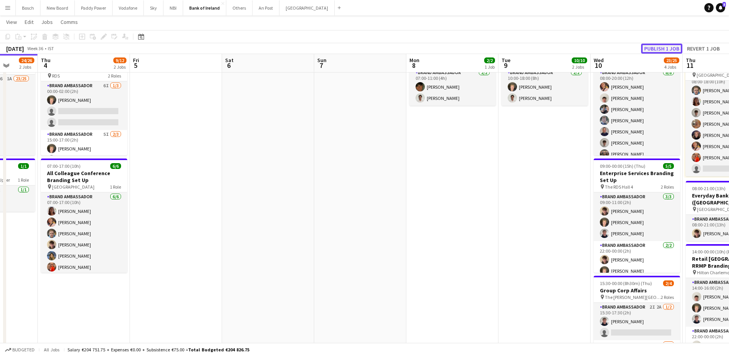
click at [659, 50] on button "Publish 1 job" at bounding box center [661, 49] width 41 height 10
